Goal: Check status: Check status

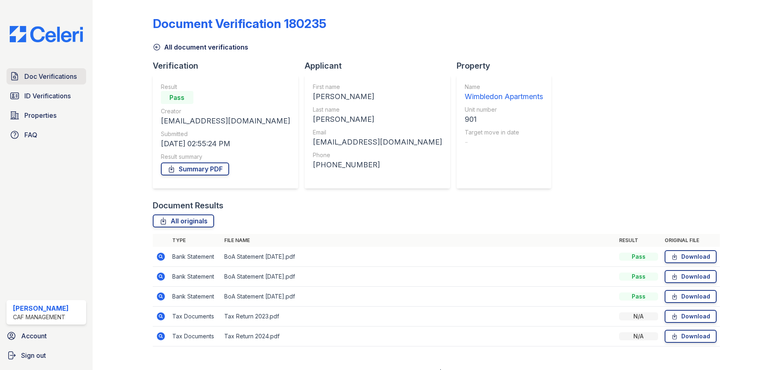
click at [49, 77] on span "Doc Verifications" at bounding box center [50, 76] width 52 height 10
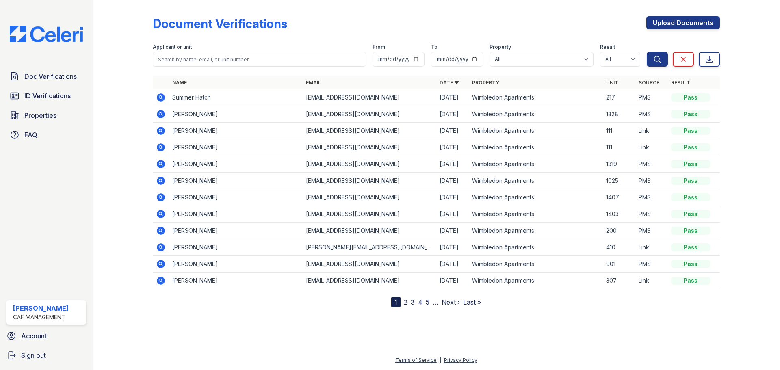
click at [54, 94] on span "ID Verifications" at bounding box center [47, 96] width 46 height 10
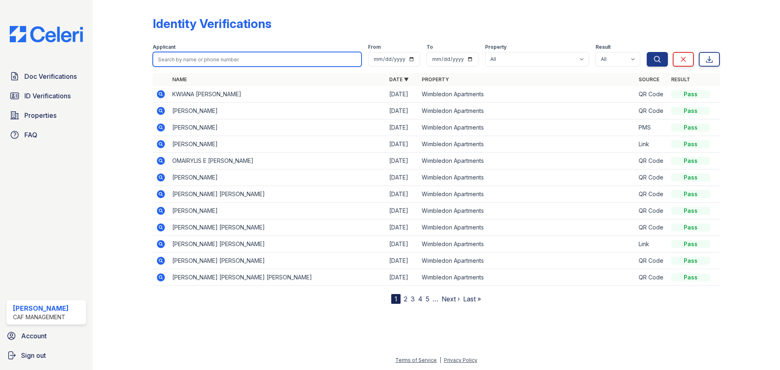
click at [240, 54] on input "search" at bounding box center [257, 59] width 209 height 15
type input "[PERSON_NAME]"
click at [646, 52] on button "Search" at bounding box center [656, 59] width 21 height 15
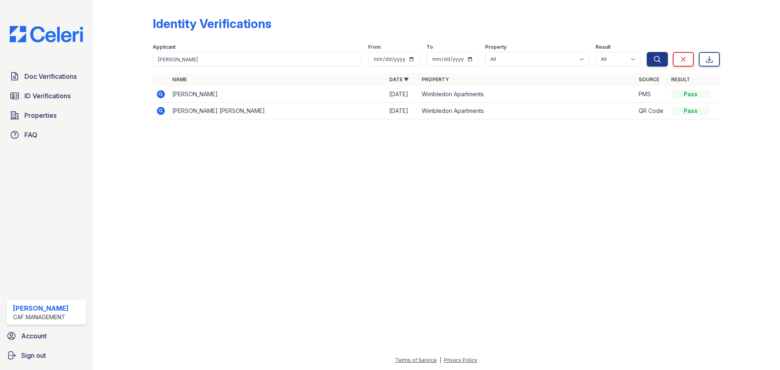
click at [159, 109] on icon at bounding box center [161, 111] width 8 height 8
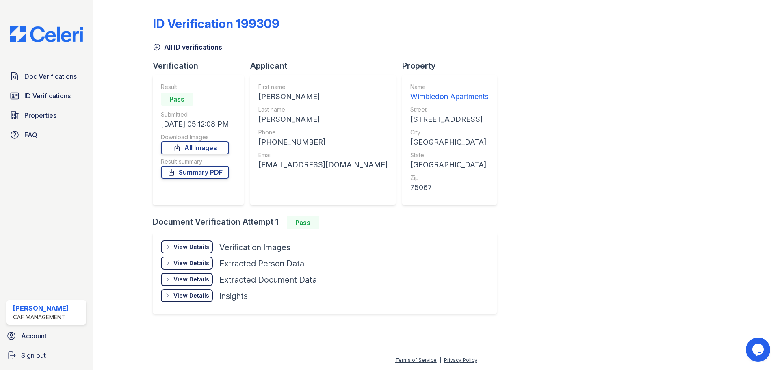
click at [183, 246] on div "View Details" at bounding box center [191, 247] width 36 height 8
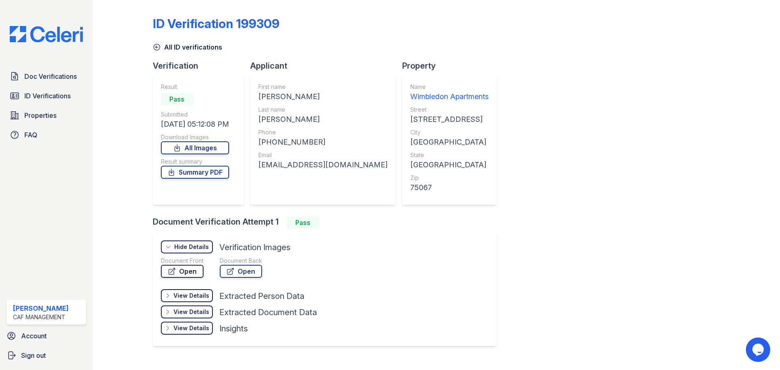
click at [182, 270] on link "Open" at bounding box center [182, 271] width 43 height 13
